Goal: Entertainment & Leisure: Consume media (video, audio)

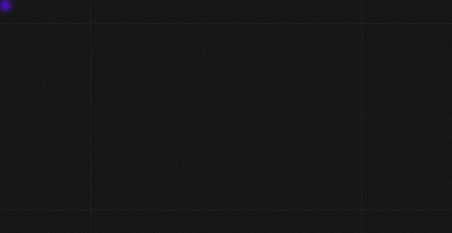
scroll to position [11, 0]
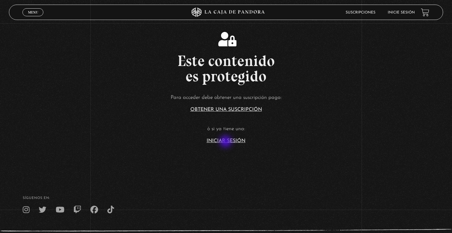
click at [226, 142] on link "Iniciar Sesión" at bounding box center [226, 141] width 39 height 5
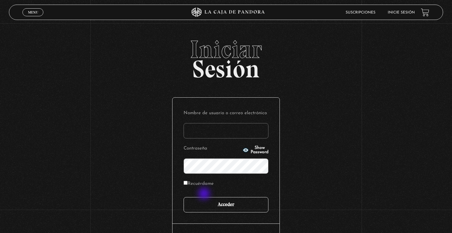
type input "[PERSON_NAME][EMAIL_ADDRESS][DOMAIN_NAME]"
click at [211, 202] on input "Acceder" at bounding box center [225, 204] width 85 height 15
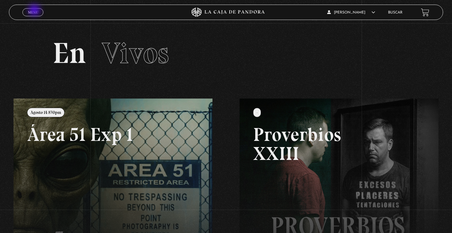
click at [35, 11] on span "Menu" at bounding box center [33, 12] width 10 height 4
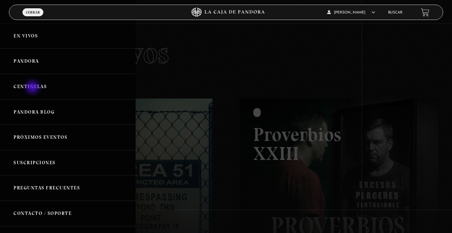
click at [33, 88] on link "Centinelas" at bounding box center [68, 87] width 136 height 26
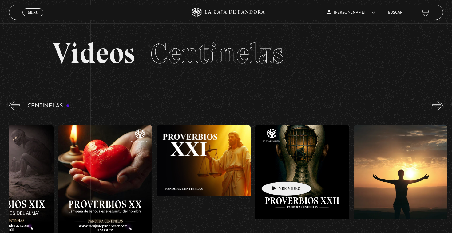
scroll to position [0, 2159]
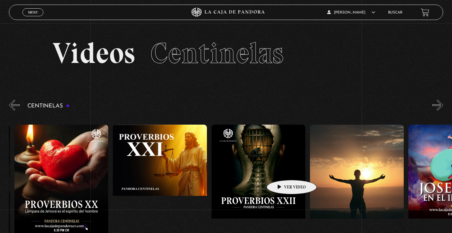
click at [282, 171] on figure at bounding box center [258, 180] width 94 height 111
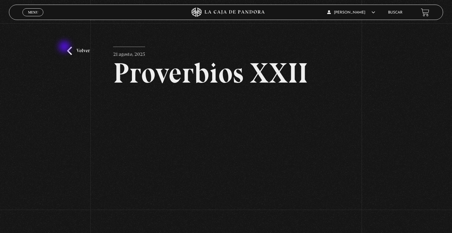
click at [67, 49] on link "Volver" at bounding box center [78, 51] width 23 height 8
